Goal: Transaction & Acquisition: Purchase product/service

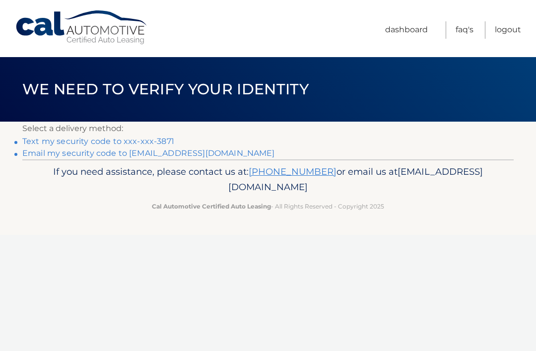
click at [159, 143] on link "Text my security code to xxx-xxx-3871" at bounding box center [98, 141] width 152 height 9
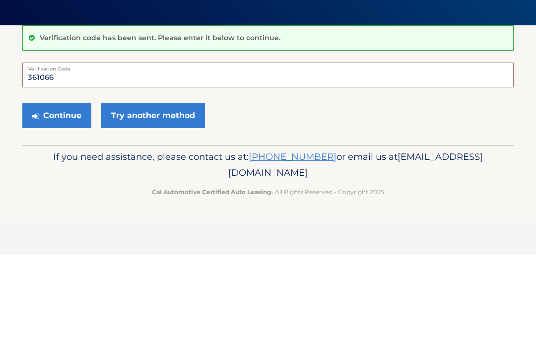
type input "361066"
click at [57, 200] on button "Continue" at bounding box center [56, 212] width 69 height 25
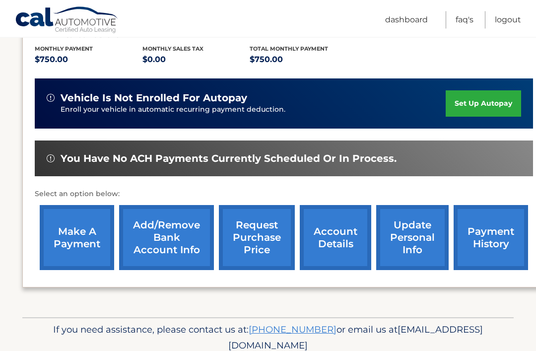
scroll to position [216, 0]
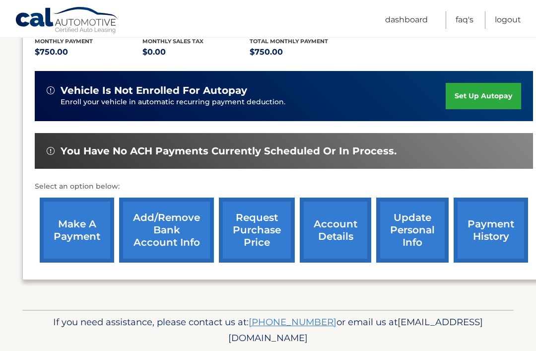
click at [81, 225] on link "make a payment" at bounding box center [77, 230] width 74 height 65
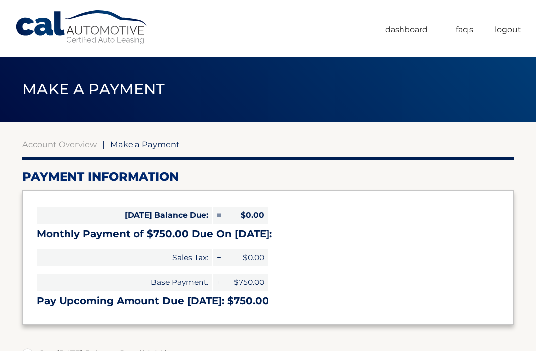
select select "OWIwYWM4MTUtZDkzZC00NzEyLTg5YjAtMmFhZGMzNWZhMmEy"
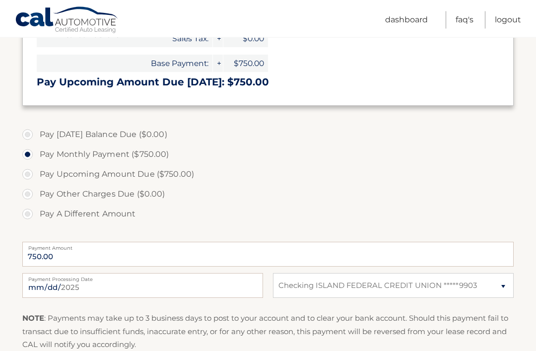
scroll to position [219, 0]
click at [162, 291] on input "2025-09-22" at bounding box center [142, 285] width 241 height 25
type input "2025-10-22"
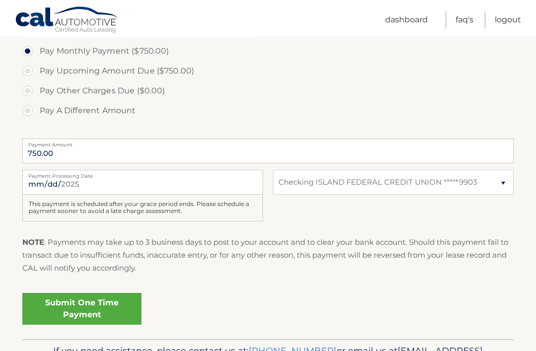
scroll to position [322, 0]
click at [90, 304] on link "Submit One Time Payment" at bounding box center [81, 309] width 119 height 32
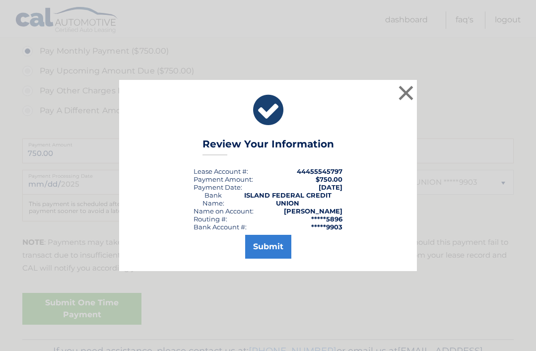
click at [274, 256] on button "Submit" at bounding box center [268, 247] width 46 height 24
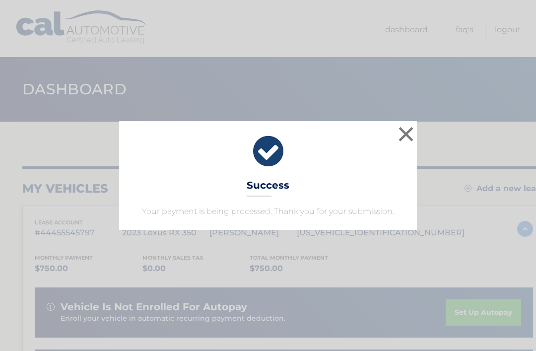
click at [406, 136] on button "×" at bounding box center [406, 134] width 20 height 20
